Goal: Task Accomplishment & Management: Manage account settings

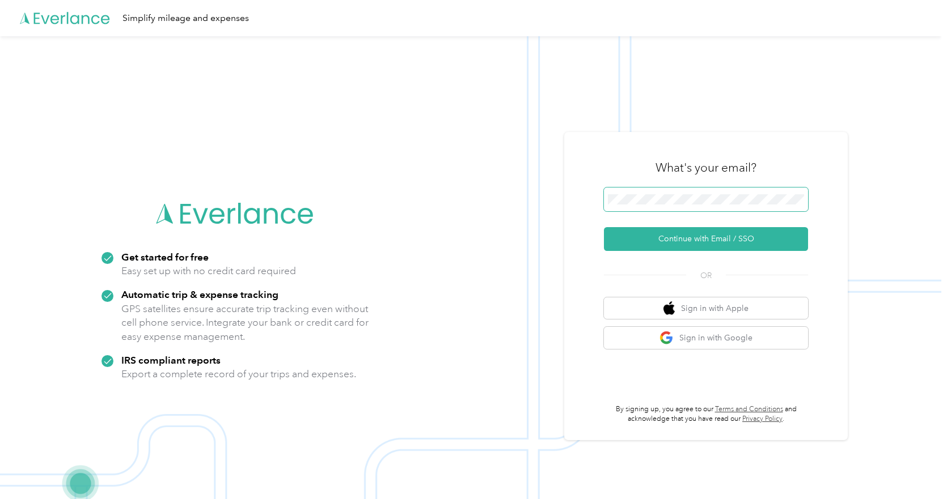
click at [685, 193] on span at bounding box center [706, 200] width 204 height 24
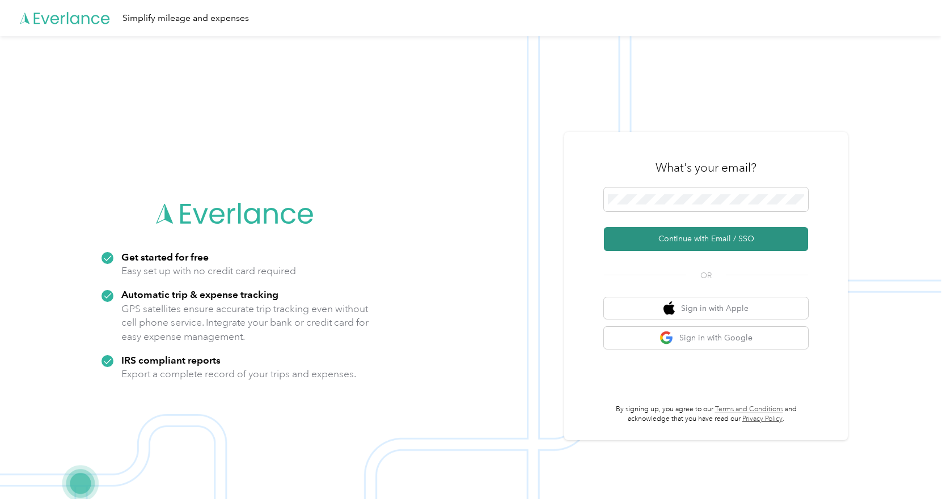
click at [618, 239] on button "Continue with Email / SSO" at bounding box center [706, 239] width 204 height 24
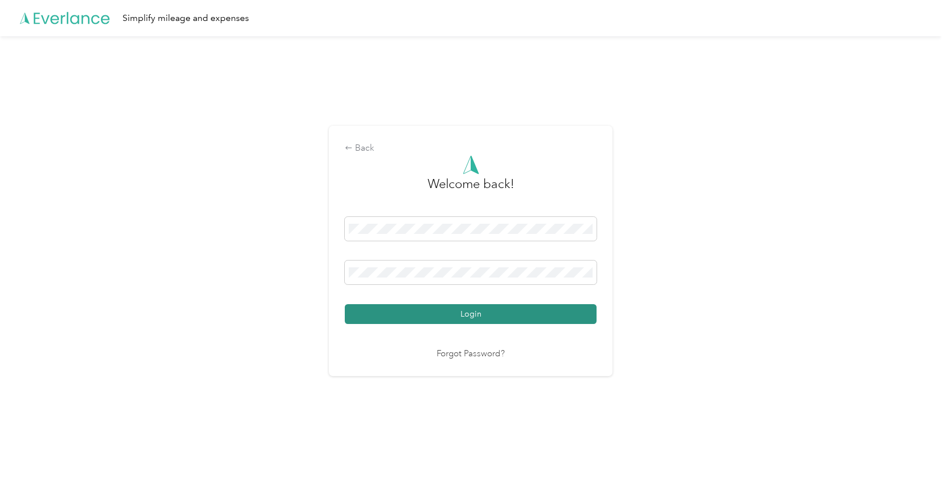
click at [461, 315] on button "Login" at bounding box center [471, 314] width 252 height 20
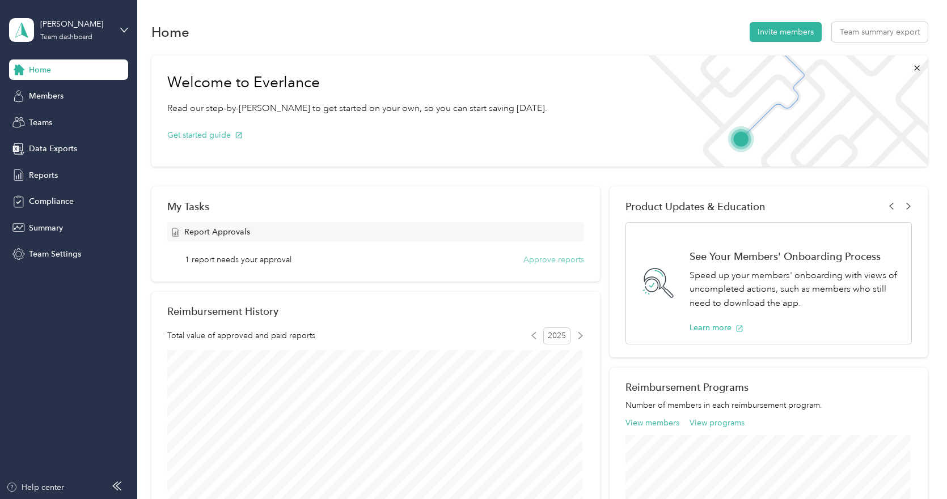
click at [560, 259] on button "Approve reports" at bounding box center [553, 260] width 61 height 12
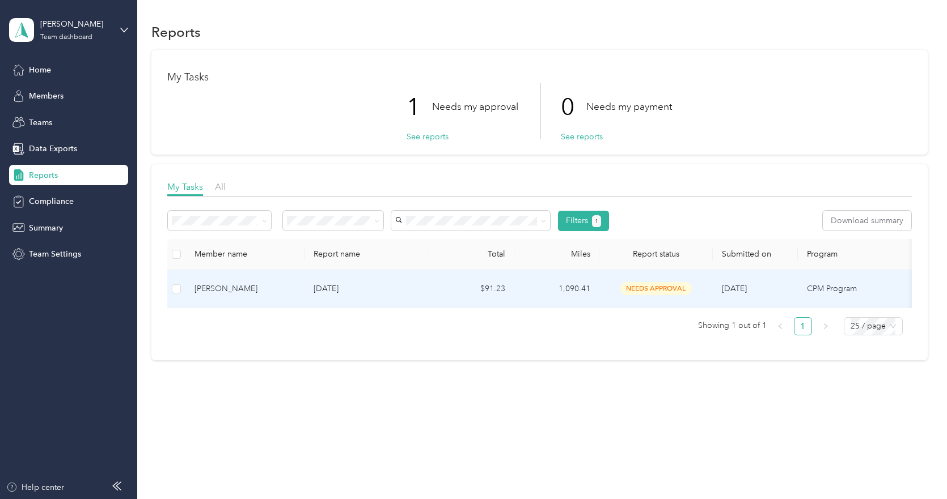
click at [248, 286] on div "[PERSON_NAME]" at bounding box center [244, 289] width 101 height 12
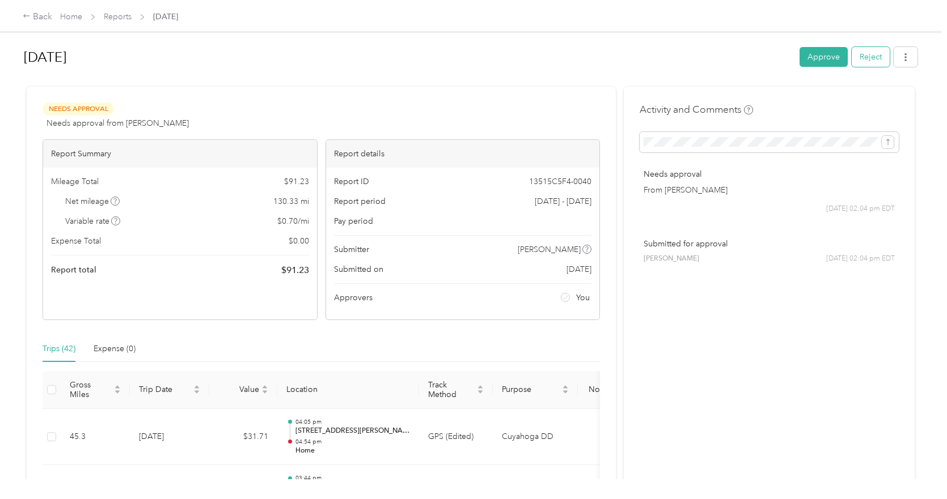
click at [869, 57] on button "Reject" at bounding box center [871, 57] width 38 height 20
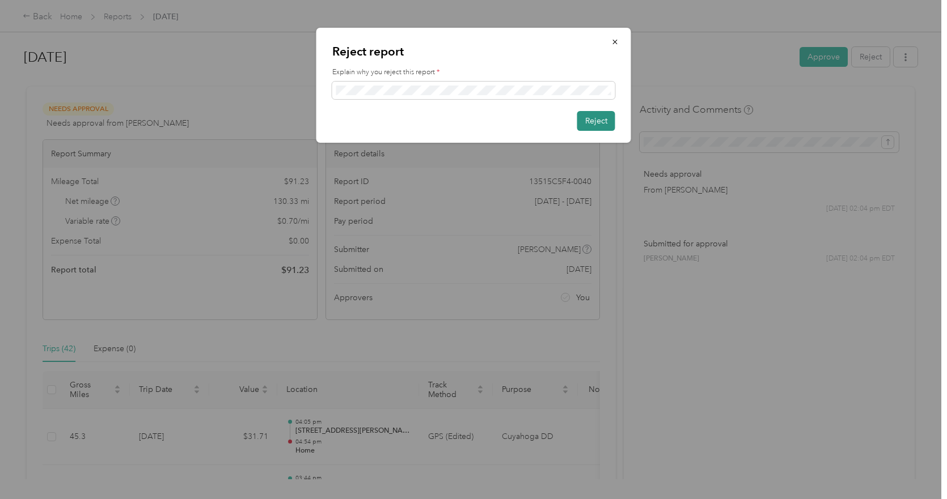
click at [590, 117] on button "Reject" at bounding box center [596, 121] width 38 height 20
